Goal: Task Accomplishment & Management: Use online tool/utility

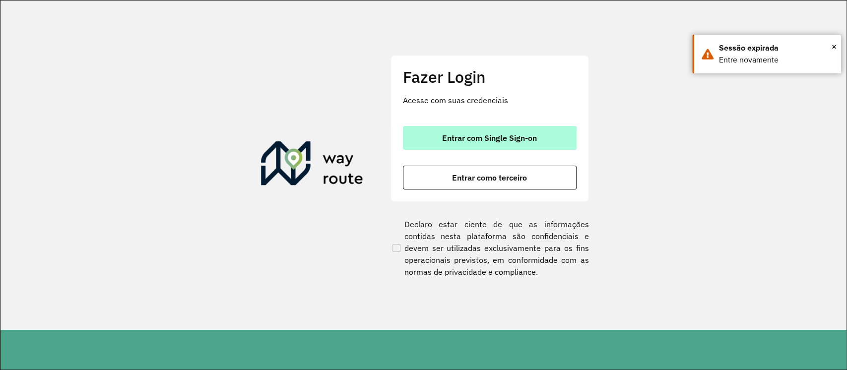
click at [497, 128] on button "Entrar com Single Sign-on" at bounding box center [490, 138] width 174 height 24
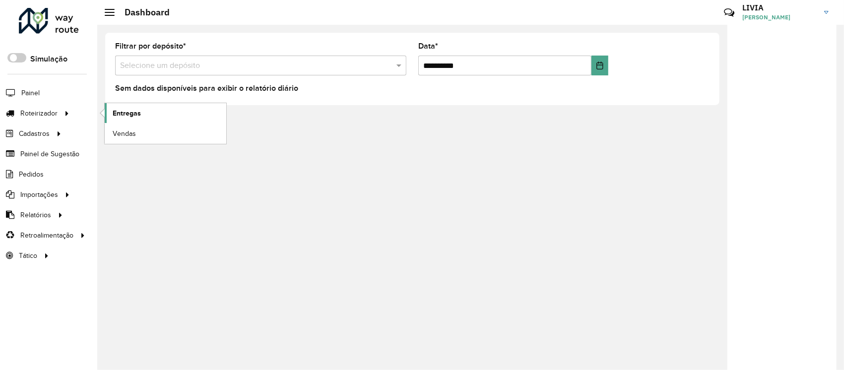
click at [142, 115] on link "Entregas" at bounding box center [166, 113] width 122 height 20
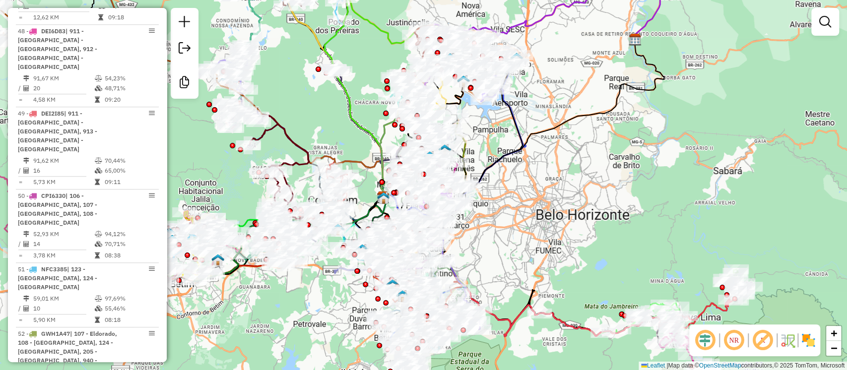
scroll to position [3309, 0]
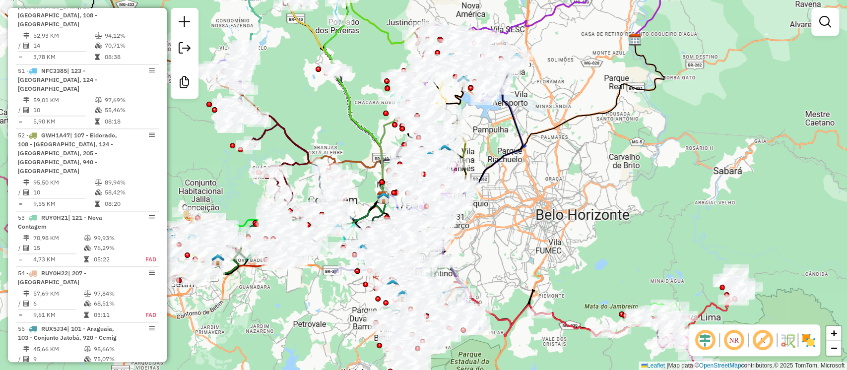
drag, startPoint x: 591, startPoint y: 169, endPoint x: 593, endPoint y: 164, distance: 5.3
click at [592, 167] on div "Janela de atendimento Grade de atendimento Capacidade Transportadoras Veículos …" at bounding box center [423, 185] width 847 height 370
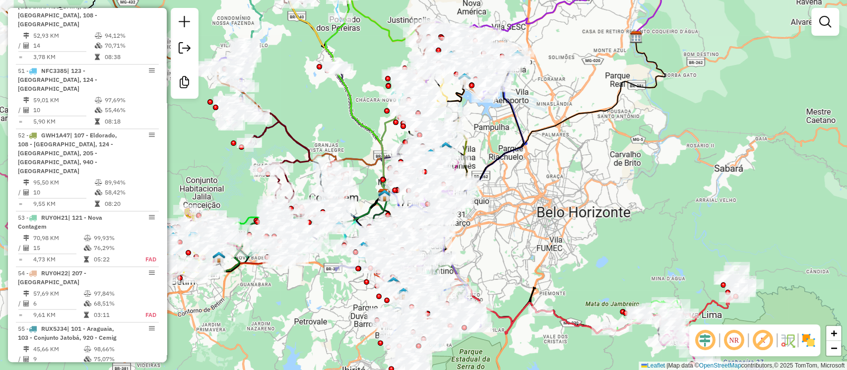
scroll to position [1446, 0]
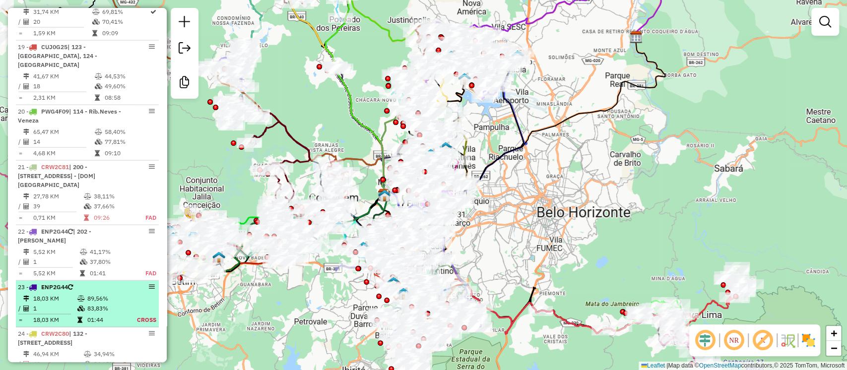
click at [102, 294] on td "89,56%" at bounding box center [105, 299] width 36 height 10
select select "**********"
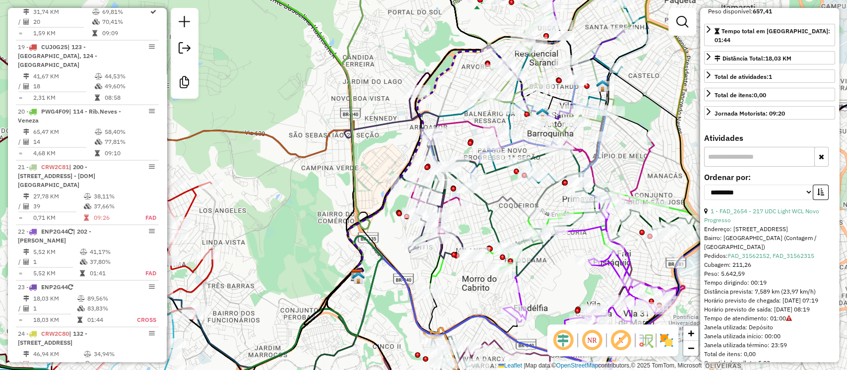
scroll to position [150, 0]
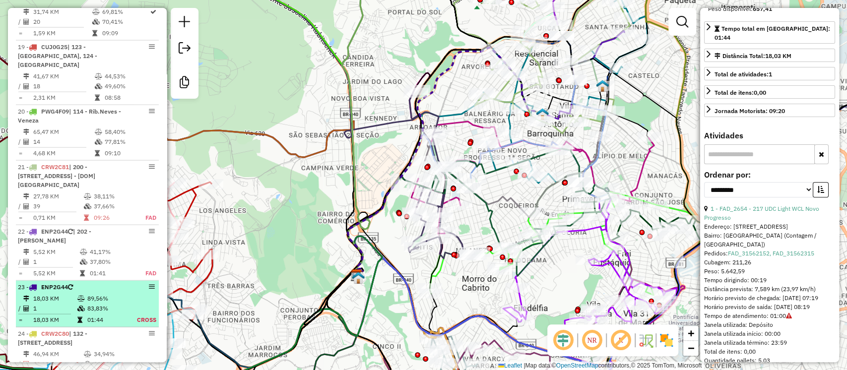
click at [149, 284] on em at bounding box center [152, 287] width 6 height 6
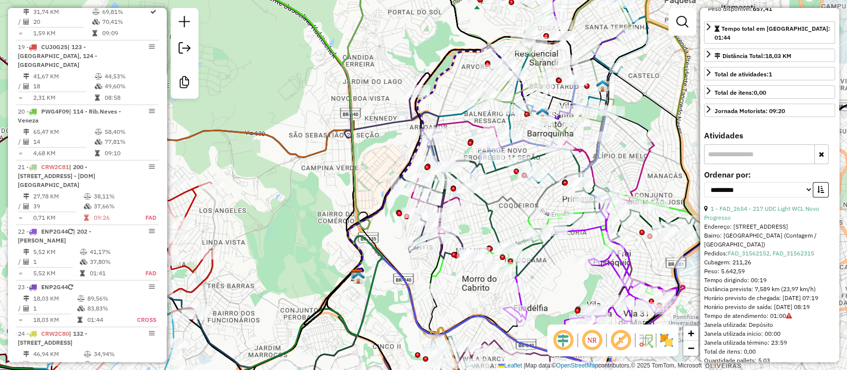
drag, startPoint x: 772, startPoint y: 306, endPoint x: 786, endPoint y: 304, distance: 14.1
click at [786, 304] on div "1 - FAD_2654 - 217 UDC Light WCL Novo Progresso Endereço: [STREET_ADDRESS][GEOG…" at bounding box center [769, 285] width 131 height 161
drag, startPoint x: 751, startPoint y: 255, endPoint x: 767, endPoint y: 263, distance: 17.5
click at [767, 263] on div "1 - FAD_2654 - 217 UDC Light WCL Novo Progresso Endereço: [STREET_ADDRESS][GEOG…" at bounding box center [769, 285] width 131 height 161
click at [767, 276] on div "Tempo dirigindo: 00:19" at bounding box center [769, 280] width 131 height 9
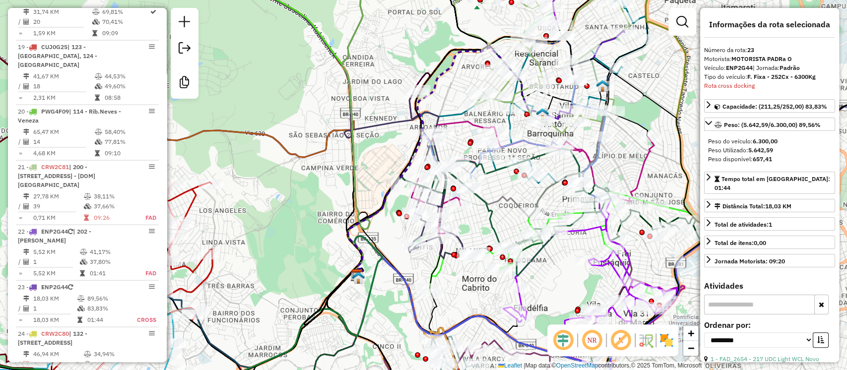
scroll to position [0, 0]
click at [705, 179] on icon at bounding box center [709, 177] width 8 height 8
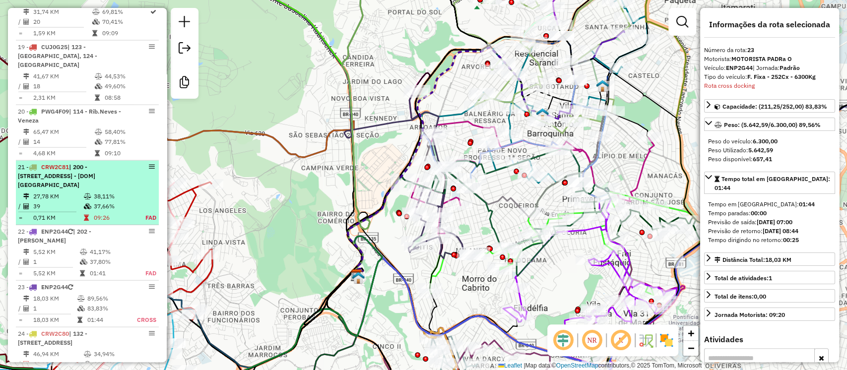
click at [137, 163] on div "21 - CRW2C81 | 200 - [STREET_ADDRESS] - [DOM] [GEOGRAPHIC_DATA]" at bounding box center [87, 176] width 139 height 27
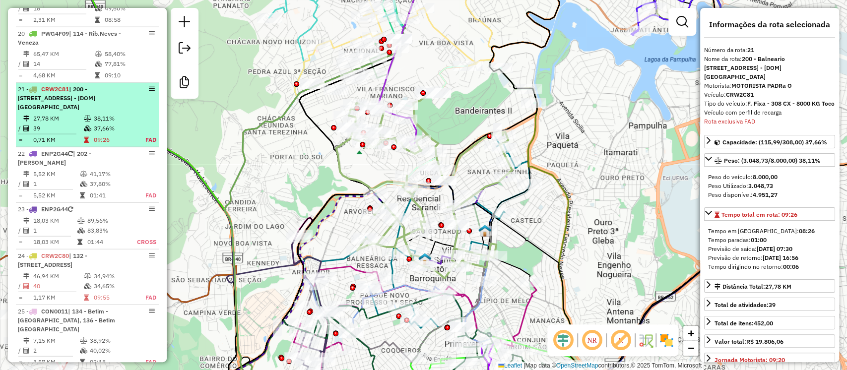
scroll to position [1544, 0]
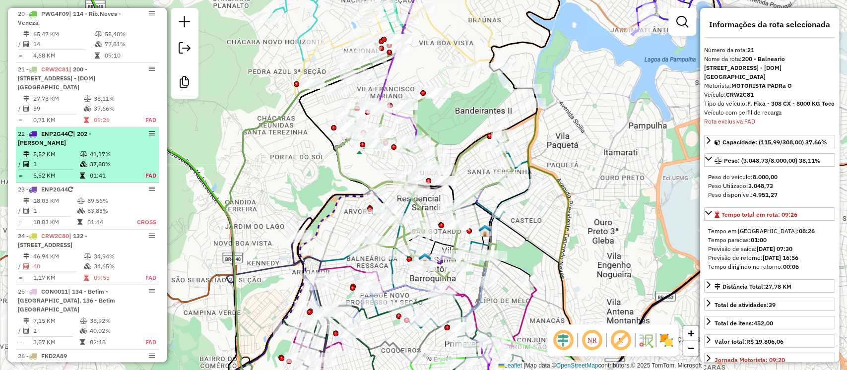
click at [121, 149] on td "41,17%" at bounding box center [111, 154] width 44 height 10
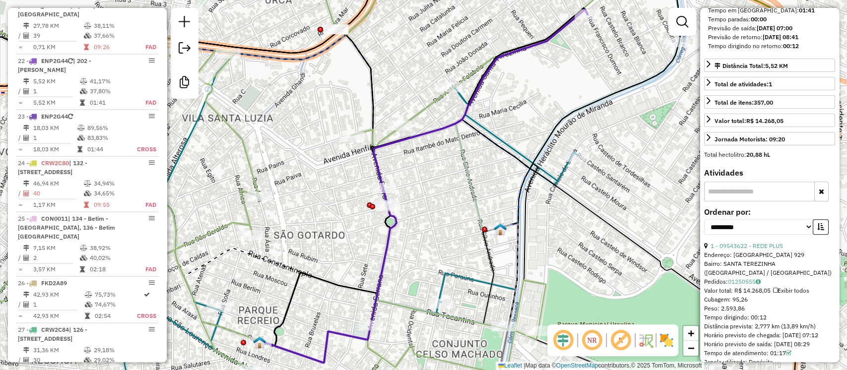
scroll to position [258, 0]
